Goal: Information Seeking & Learning: Check status

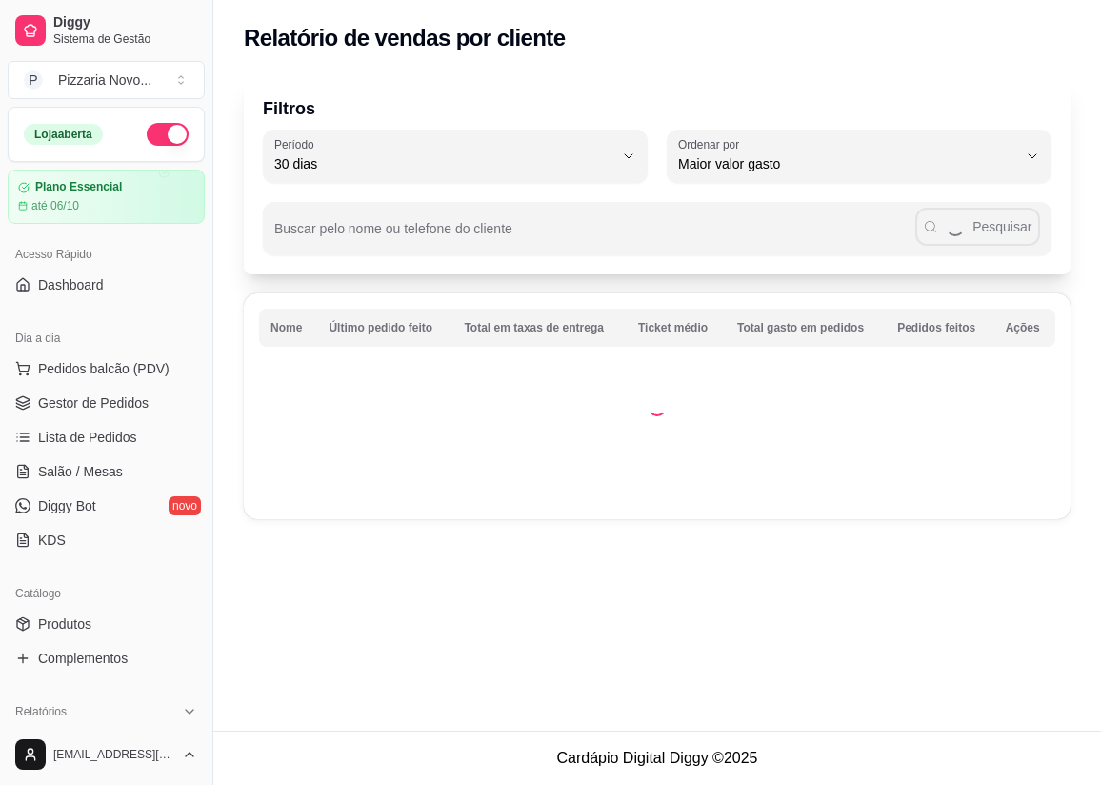
select select "30"
select select "HIGHEST_TOTAL_SPENT_WITH_ORDERS"
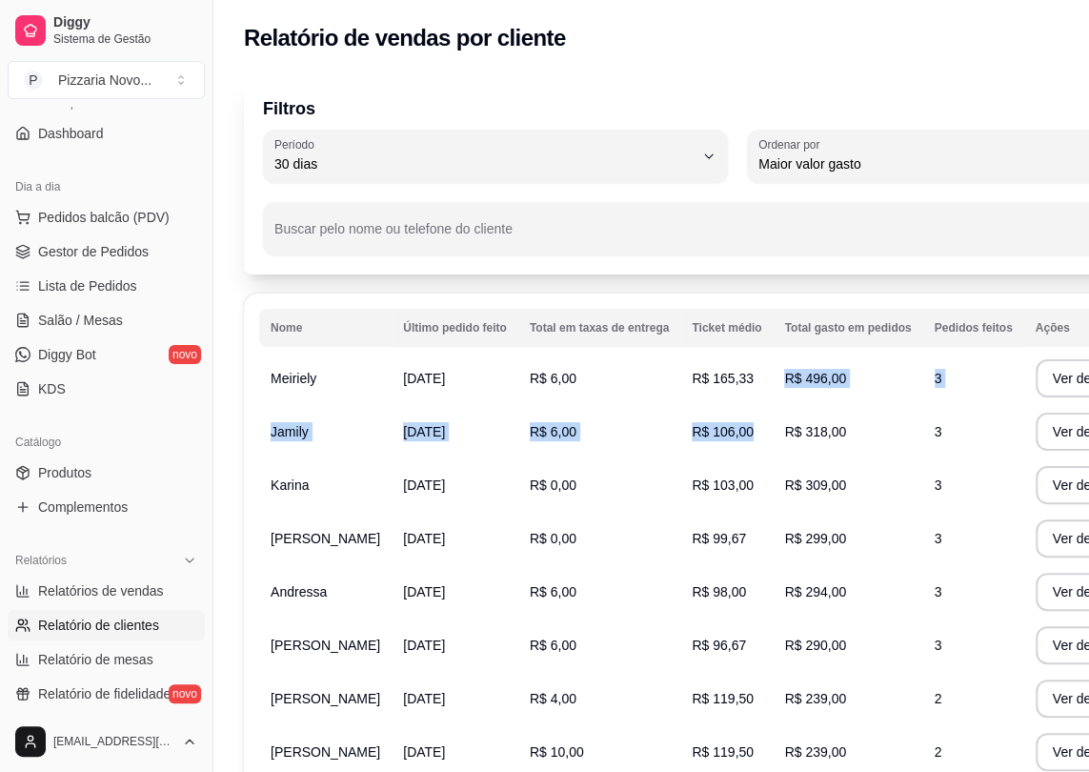
drag, startPoint x: 720, startPoint y: 376, endPoint x: 810, endPoint y: 409, distance: 95.2
click at [819, 414] on tbody "Meiriely [DATE] R$ 6,00 R$ 165,33 R$ 496,00 3 Ver detalhes do cliente Jamily [D…" at bounding box center [737, 617] width 956 height 533
click at [820, 401] on td "R$ 496,00" at bounding box center [848, 377] width 150 height 53
click at [810, 460] on td "R$ 309,00" at bounding box center [848, 484] width 150 height 53
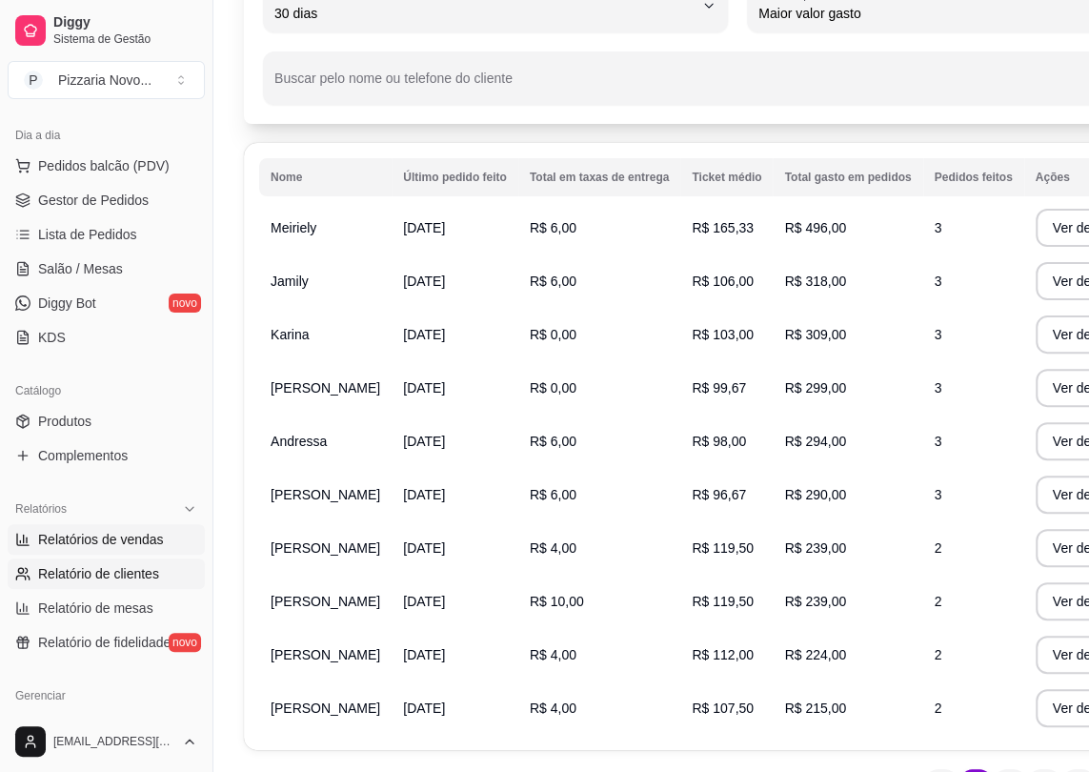
scroll to position [238, 0]
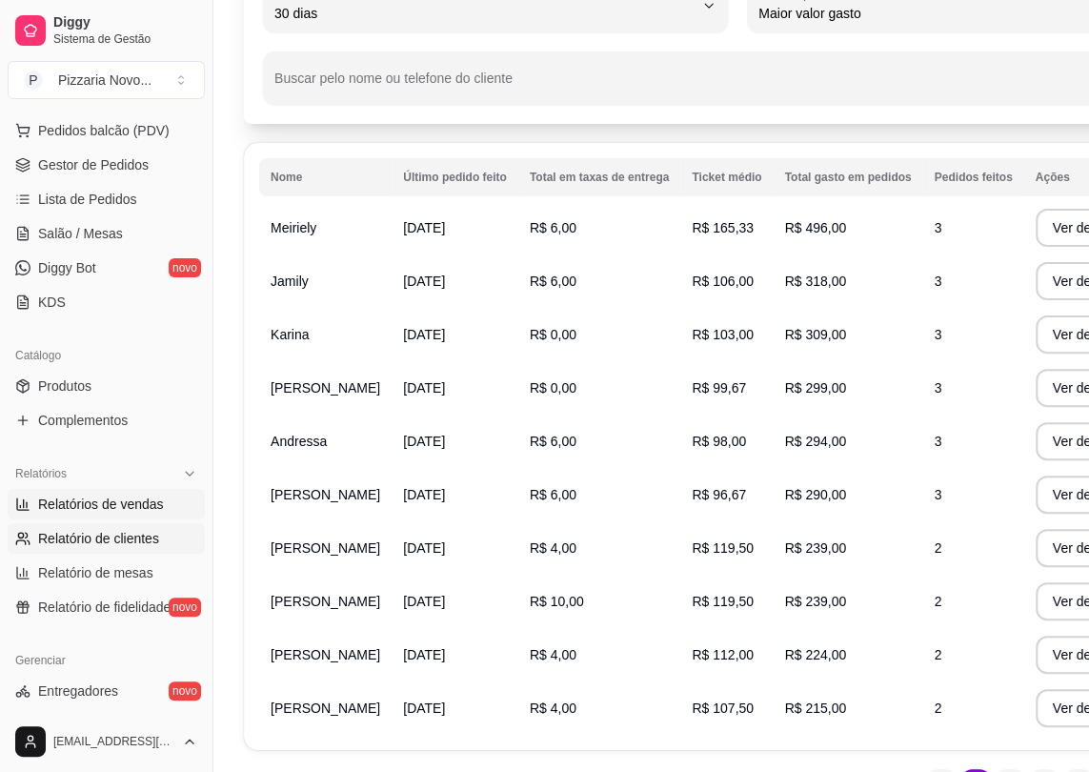
click at [124, 511] on span "Relatórios de vendas" at bounding box center [101, 503] width 126 height 19
select select "ALL"
select select "0"
